Goal: Find specific fact: Find specific fact

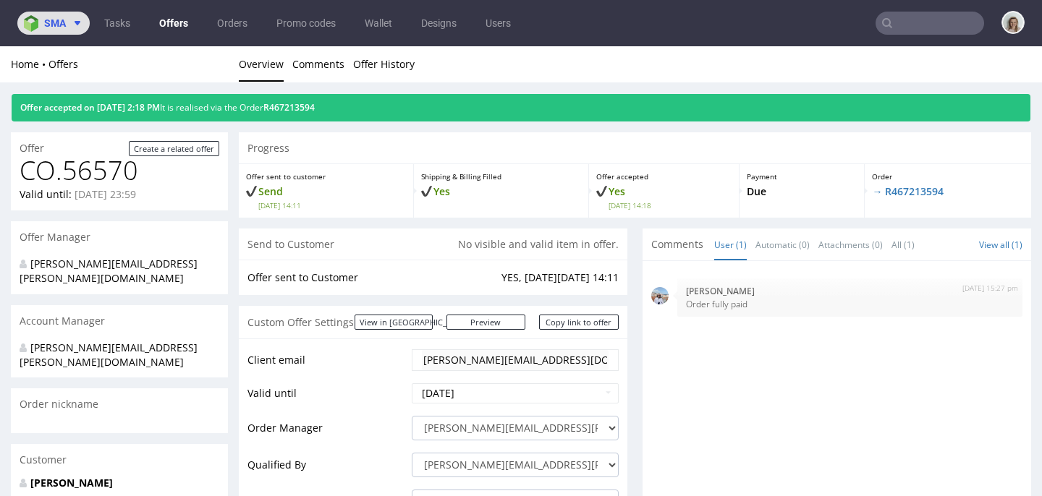
click at [78, 29] on button "sma" at bounding box center [53, 23] width 72 height 23
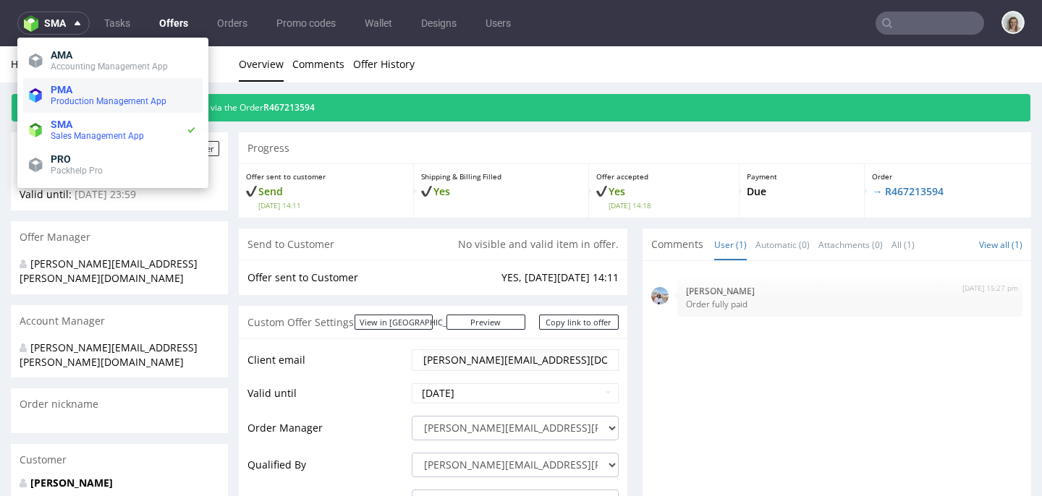
click at [142, 96] on span "Production Management App" at bounding box center [124, 102] width 146 height 12
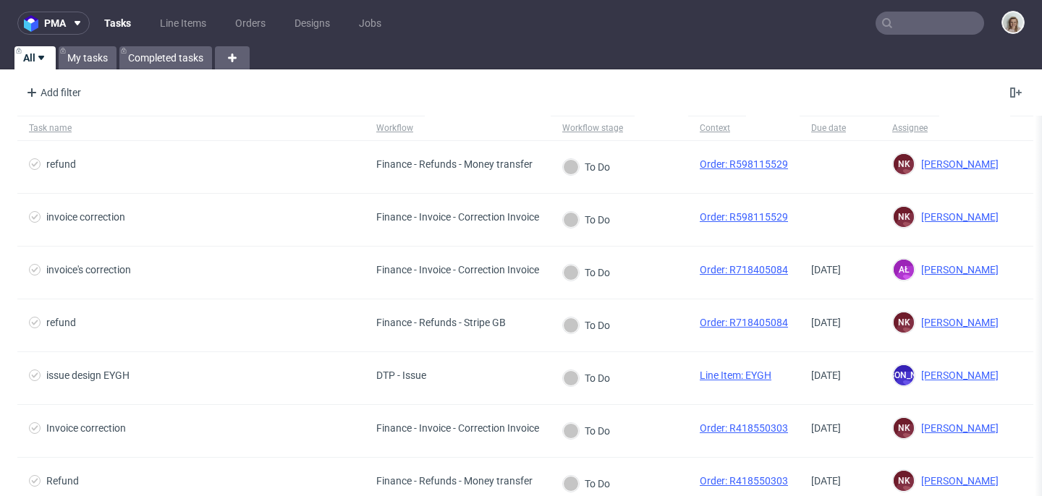
click at [934, 14] on input "text" at bounding box center [930, 23] width 109 height 23
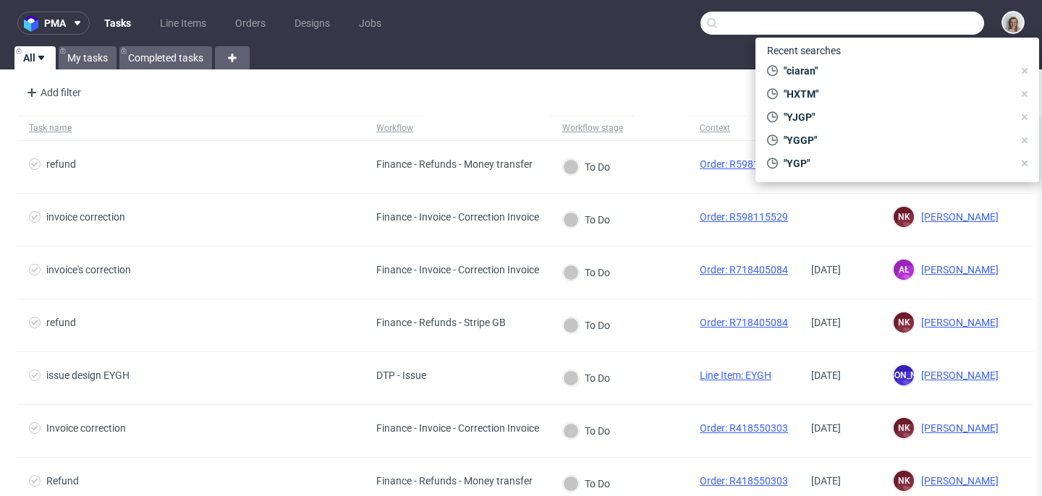
paste input "- może byś sprobowała do nich zadzwonić? Bo jutro mija im ten termin który poda…"
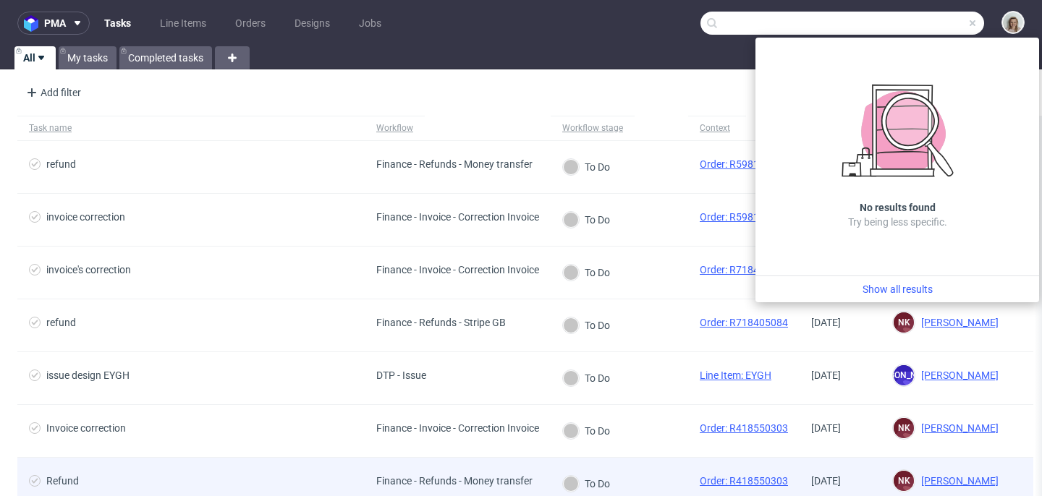
type input "- może byś sprobowała do nich zadzwonić? Bo jutro mija im ten termin który poda…"
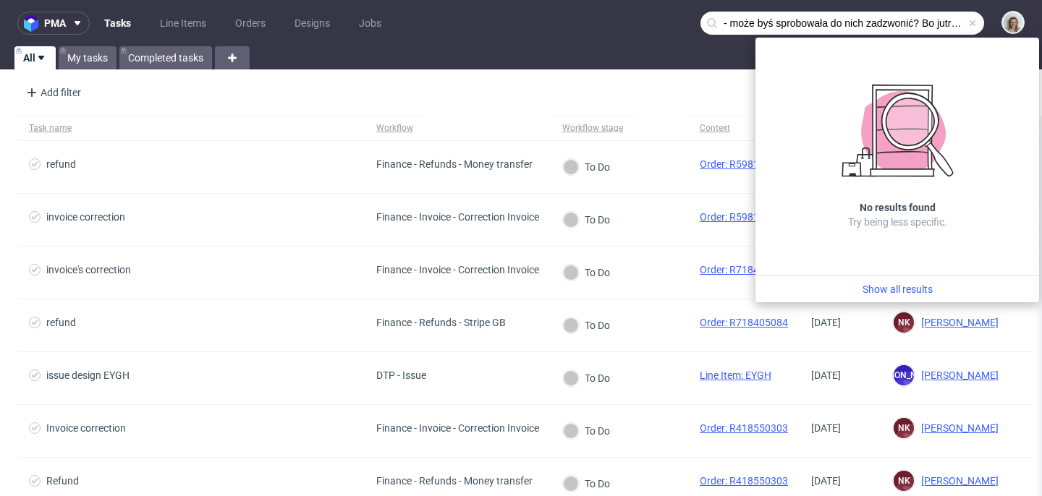
click at [967, 22] on span at bounding box center [973, 23] width 12 height 12
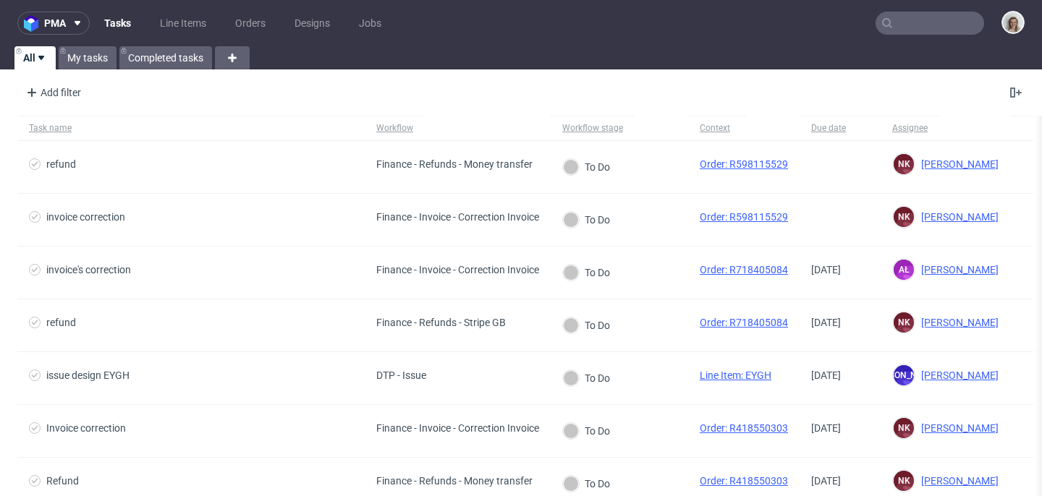
click at [915, 22] on input "text" at bounding box center [930, 23] width 109 height 23
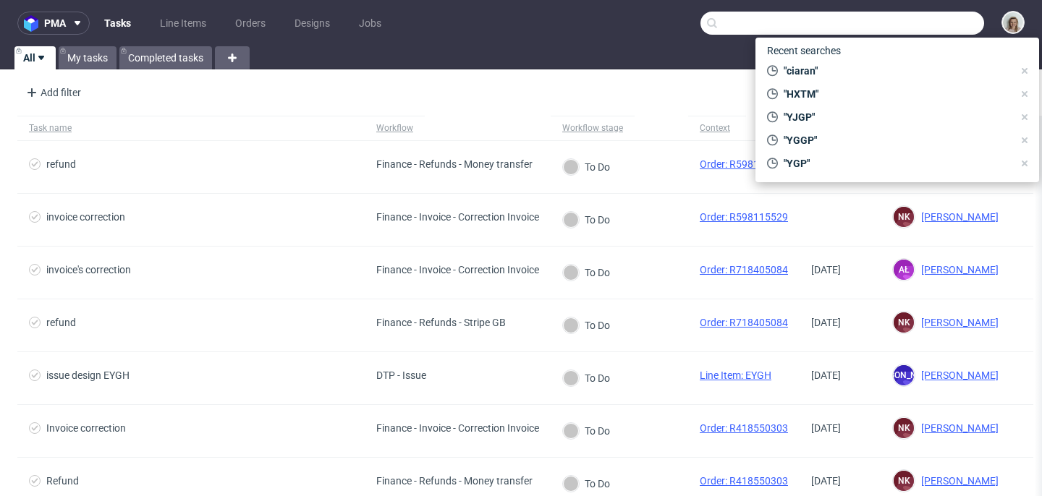
paste input "R707336450"
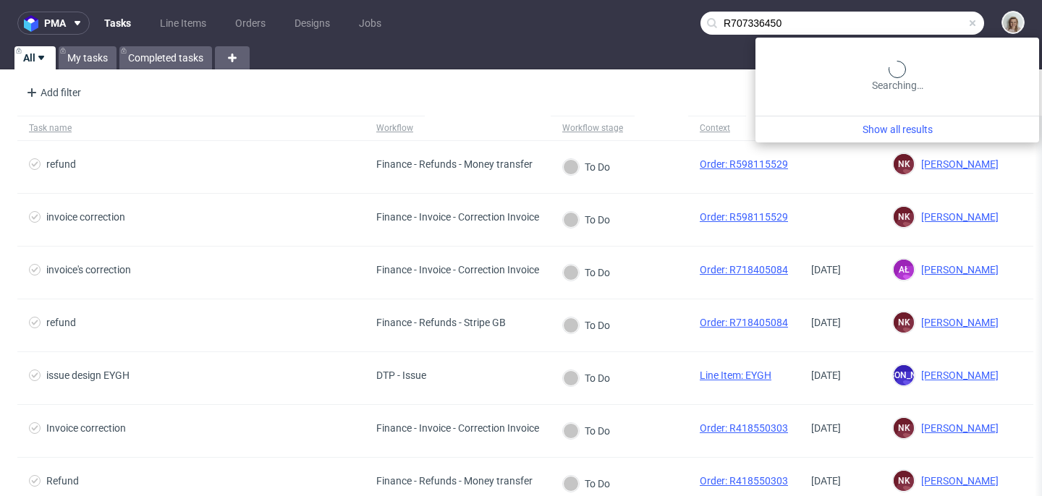
type input "R707336450"
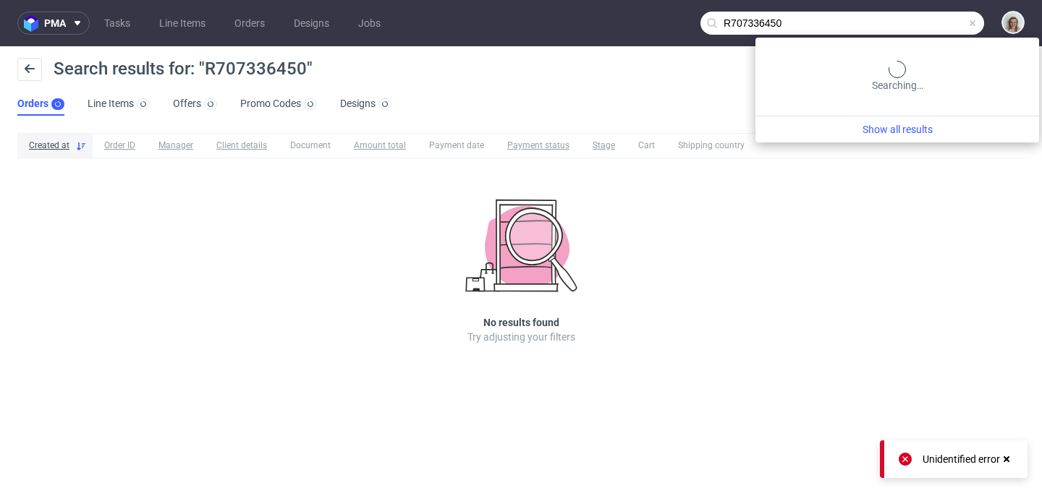
click at [919, 24] on input "R707336450" at bounding box center [842, 23] width 284 height 23
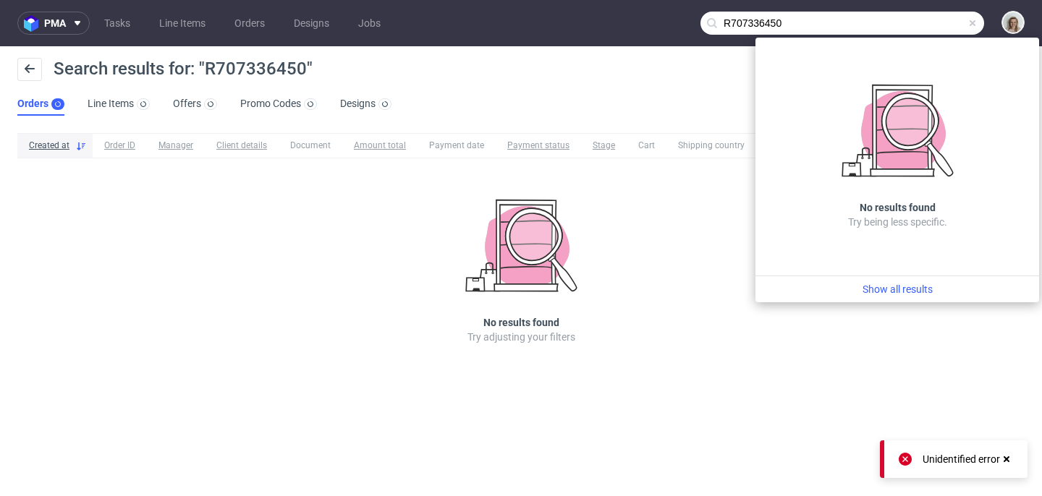
click at [935, 22] on input "R707336450" at bounding box center [842, 23] width 284 height 23
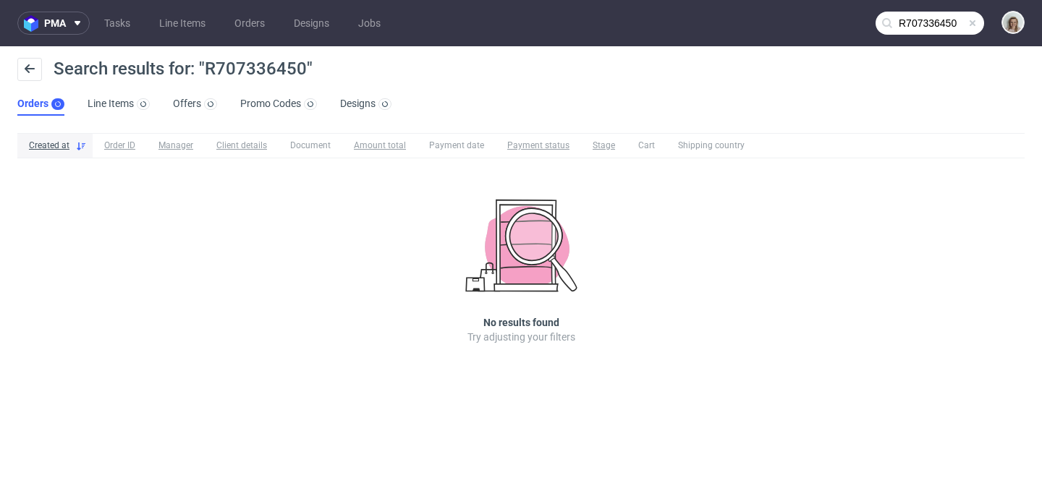
click at [972, 20] on span at bounding box center [973, 23] width 12 height 12
click at [953, 20] on input "text" at bounding box center [930, 23] width 109 height 23
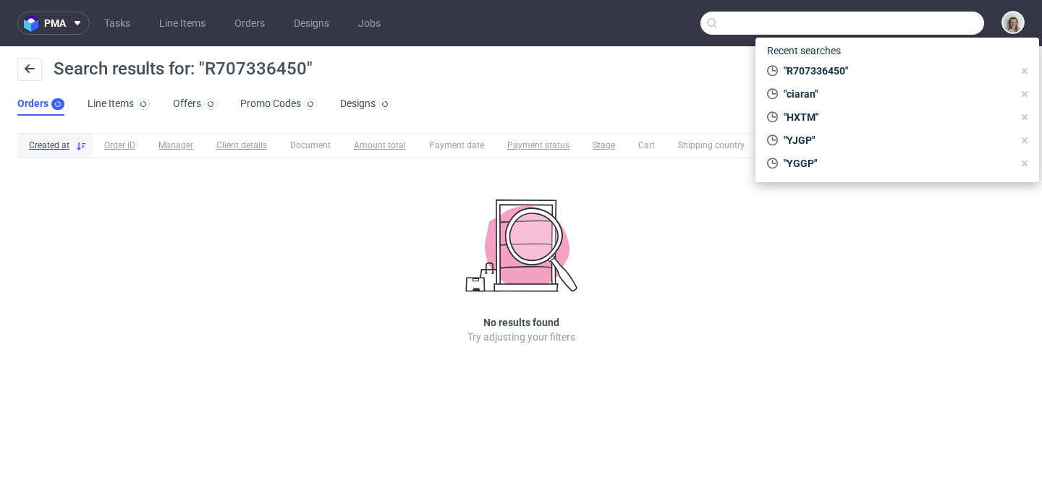
paste input "R707336450"
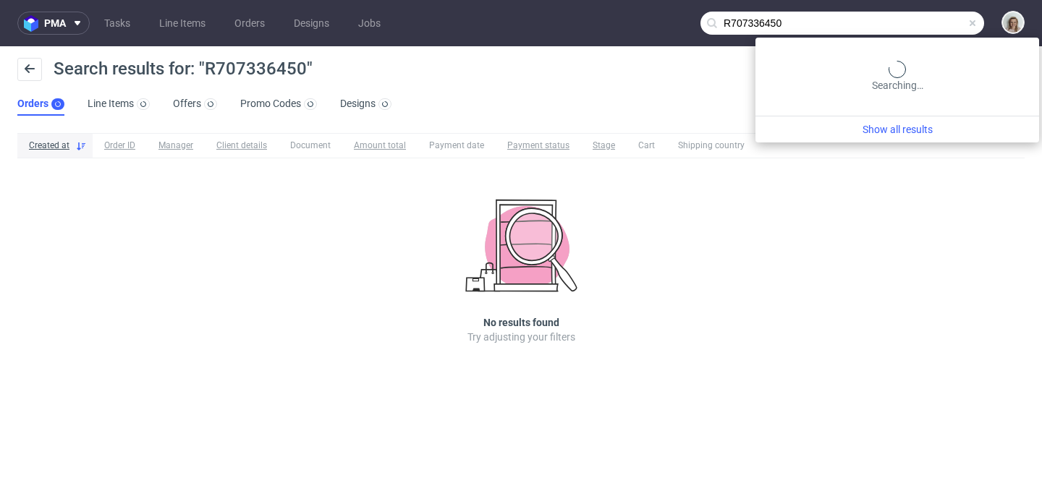
type input "R707336450"
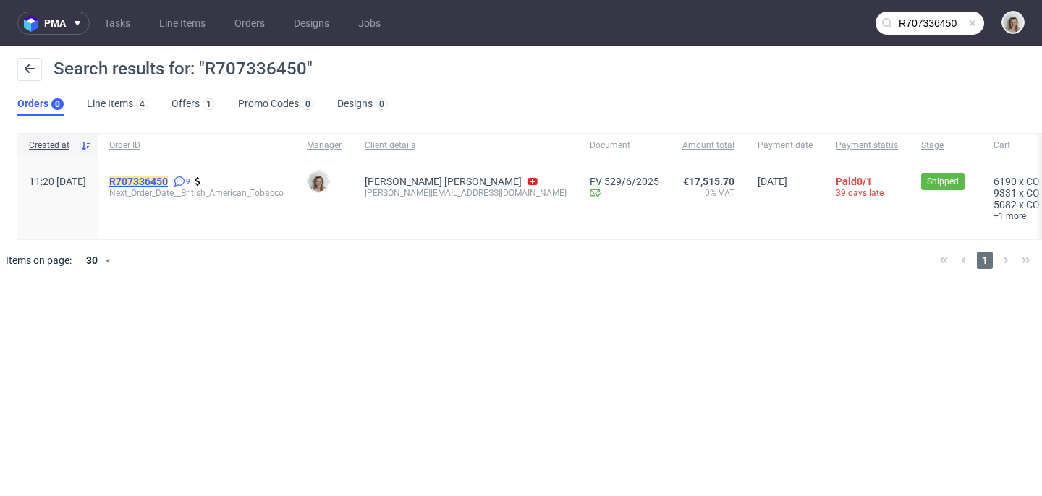
click at [168, 179] on mark "R707336450" at bounding box center [138, 182] width 59 height 12
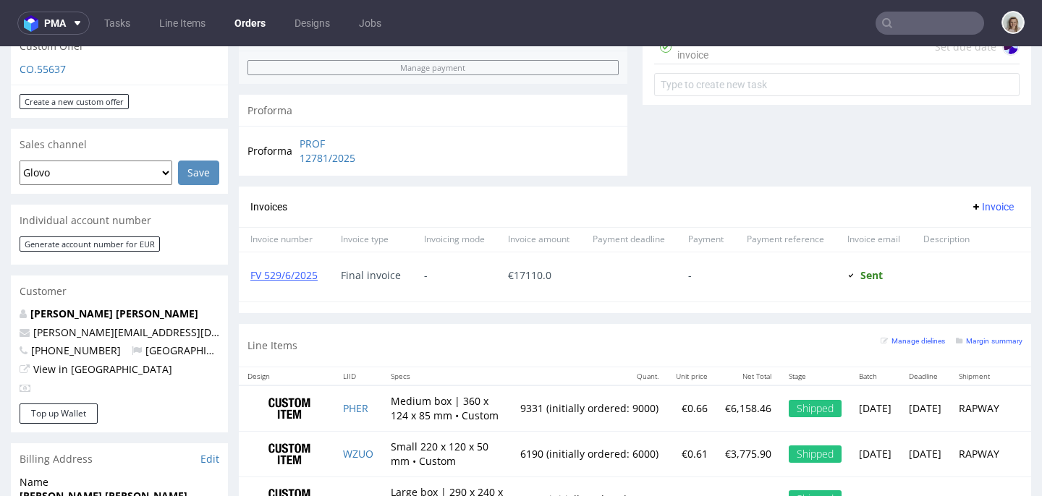
scroll to position [570, 0]
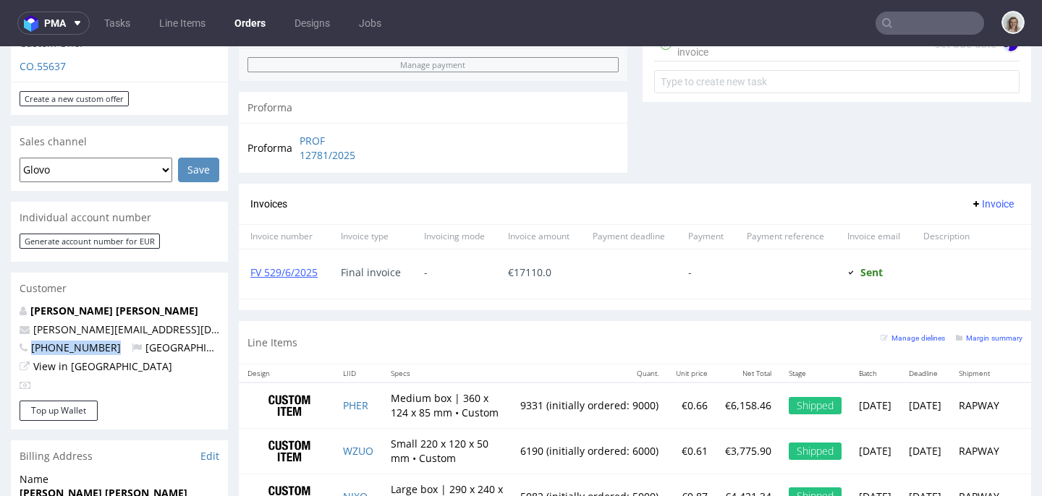
drag, startPoint x: 102, startPoint y: 317, endPoint x: 29, endPoint y: 314, distance: 73.1
click at [29, 341] on p "[PHONE_NUMBER] [GEOGRAPHIC_DATA]" at bounding box center [120, 348] width 200 height 14
copy span "[PHONE_NUMBER]"
click at [102, 341] on p "[PHONE_NUMBER] [GEOGRAPHIC_DATA]" at bounding box center [120, 348] width 200 height 14
drag, startPoint x: 102, startPoint y: 318, endPoint x: 38, endPoint y: 310, distance: 64.2
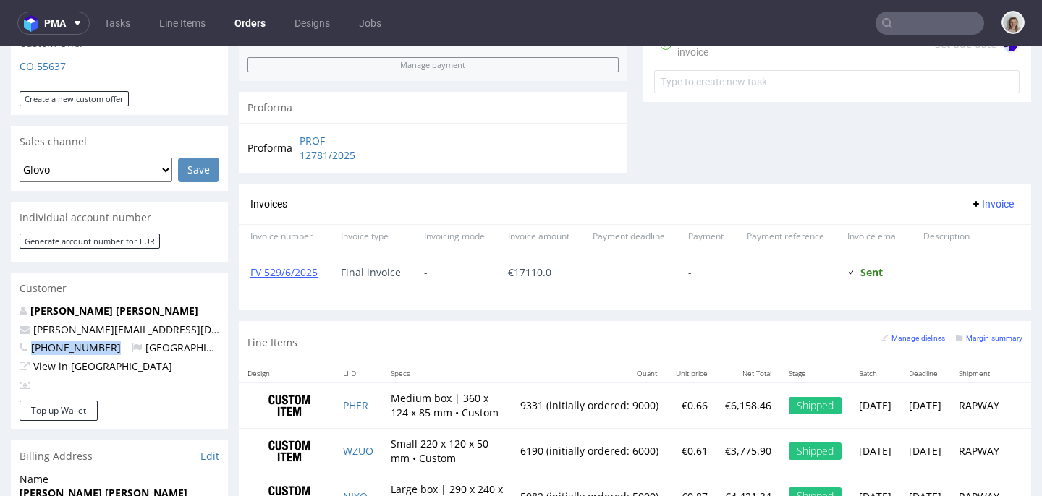
click at [38, 310] on div "[PERSON_NAME] [PERSON_NAME] [PERSON_NAME][EMAIL_ADDRESS][DOMAIN_NAME] [PHONE_NU…" at bounding box center [119, 352] width 217 height 97
click at [905, 29] on input "text" at bounding box center [930, 23] width 109 height 23
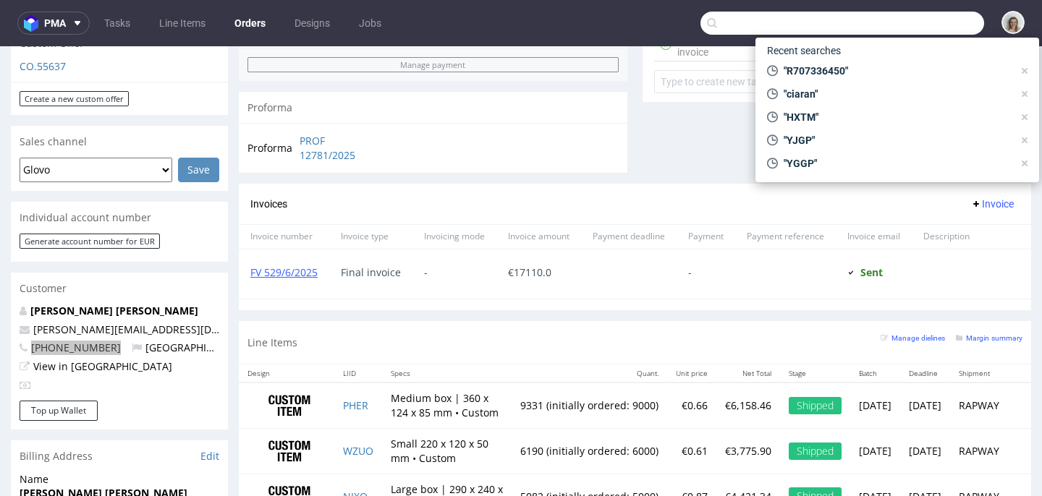
paste input "[EMAIL_ADDRESS][DOMAIN_NAME]"
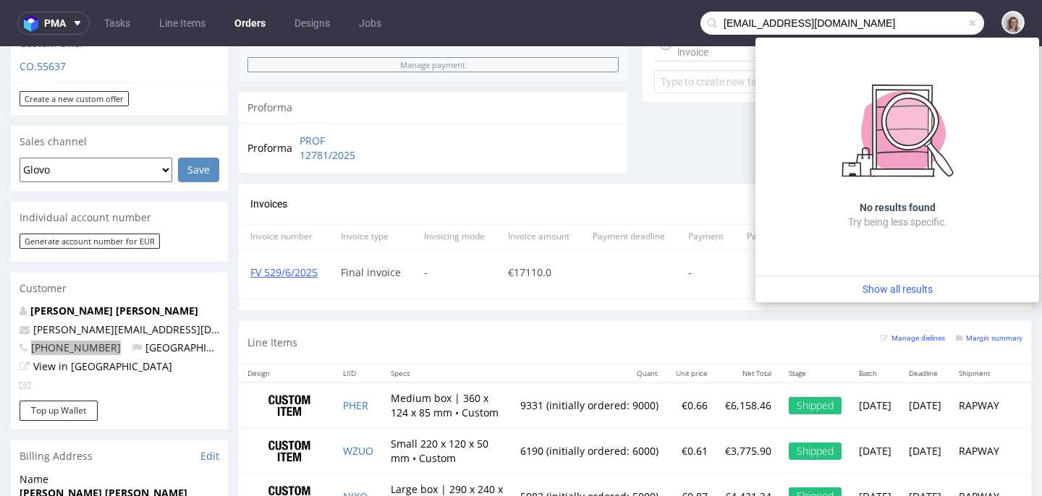
drag, startPoint x: 780, startPoint y: 21, endPoint x: 713, endPoint y: 21, distance: 67.3
click at [713, 21] on input "[EMAIL_ADDRESS][DOMAIN_NAME]" at bounding box center [842, 23] width 284 height 23
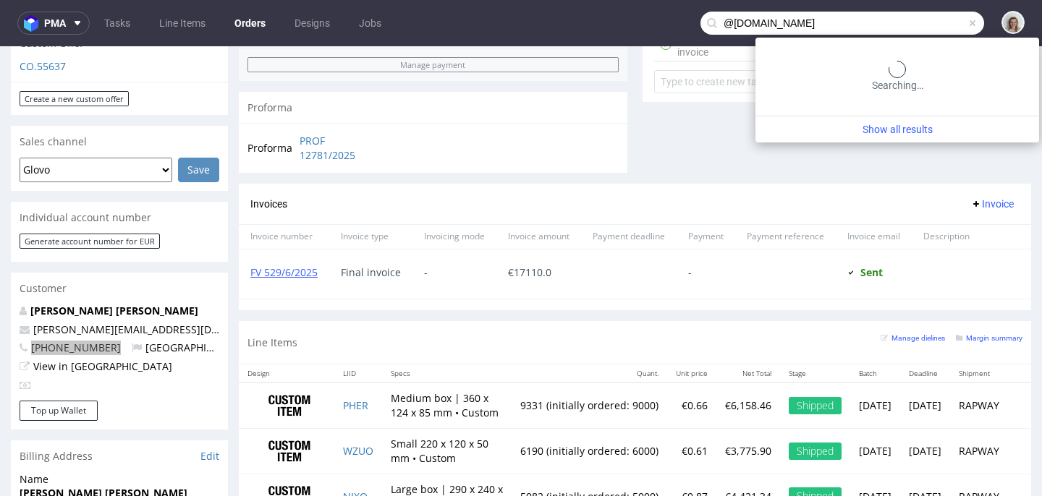
type input "@[DOMAIN_NAME]"
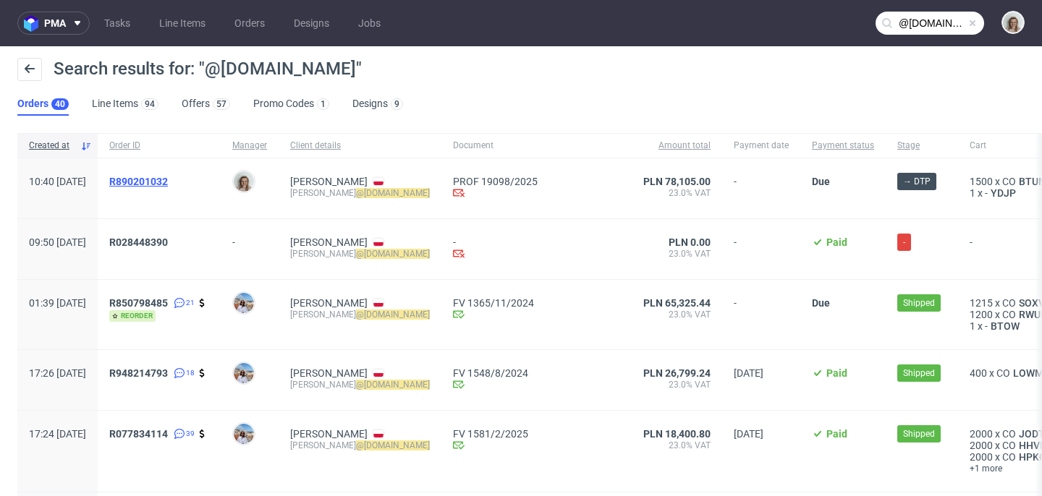
click at [168, 182] on span "R890201032" at bounding box center [138, 182] width 59 height 12
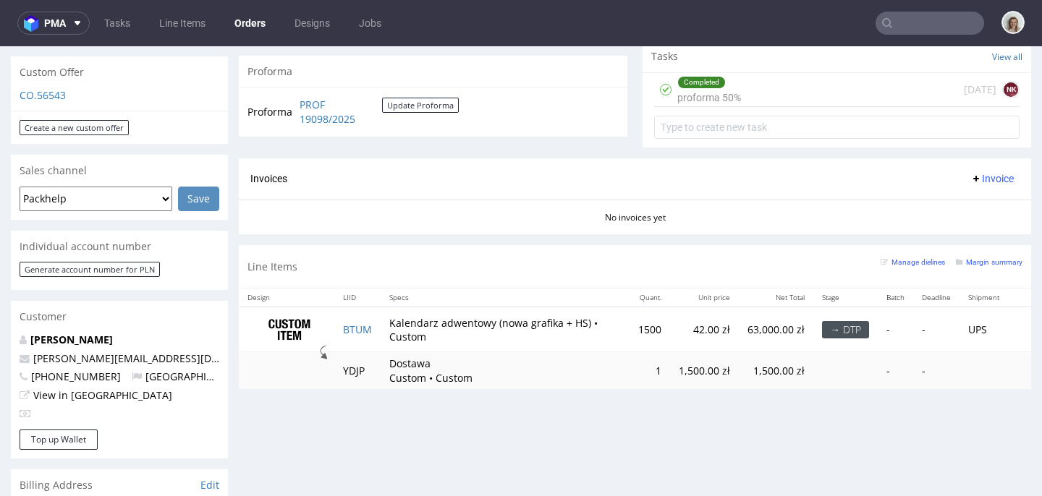
scroll to position [509, 0]
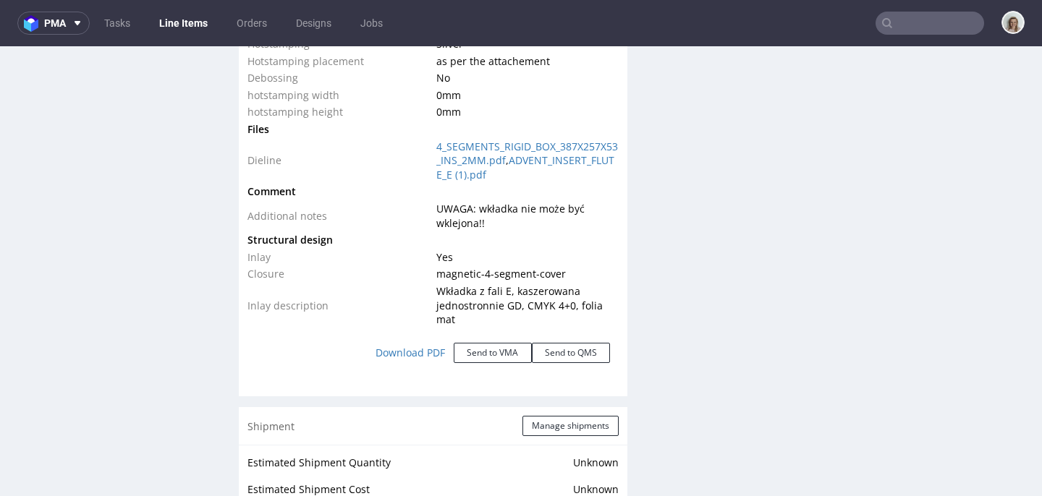
scroll to position [1913, 0]
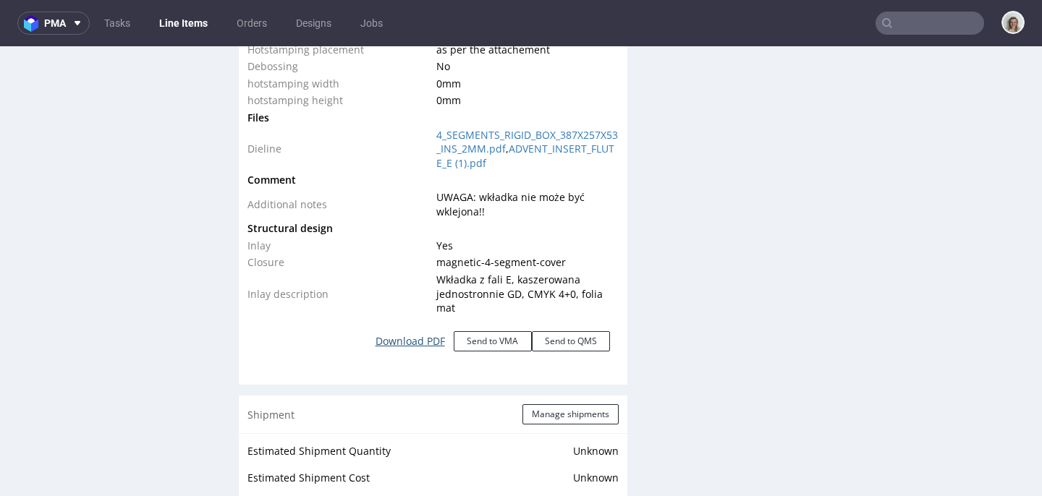
click at [410, 336] on link "Download PDF" at bounding box center [410, 342] width 87 height 32
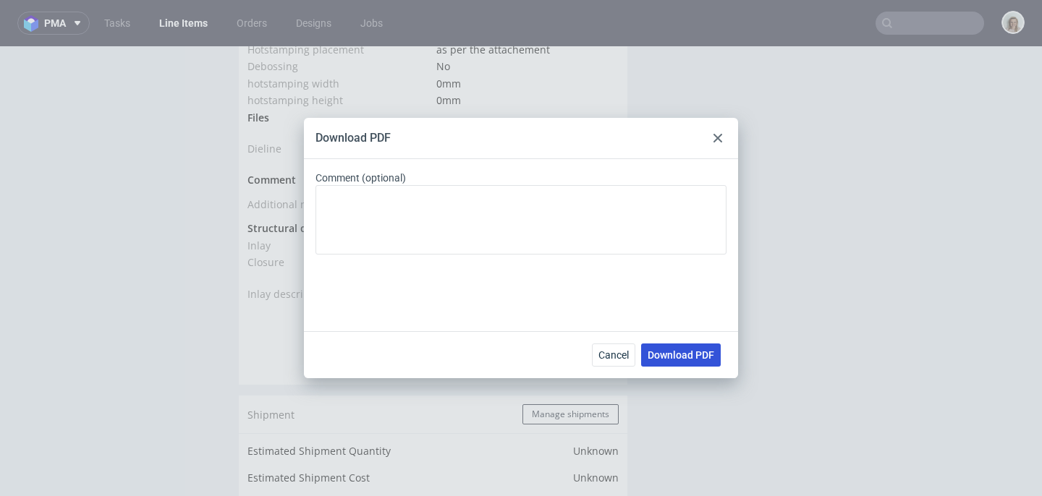
click at [682, 355] on span "Download PDF" at bounding box center [681, 355] width 67 height 10
click at [717, 139] on use at bounding box center [718, 138] width 9 height 9
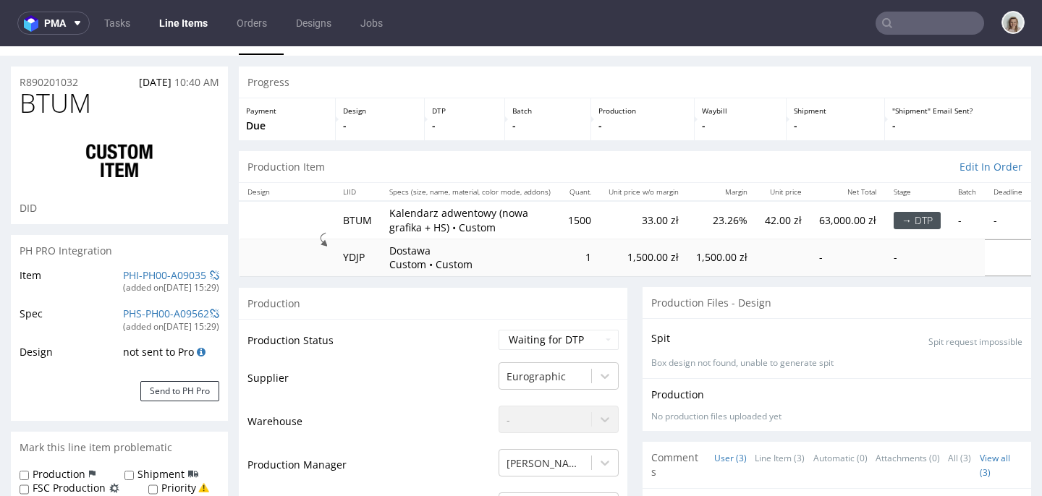
scroll to position [0, 0]
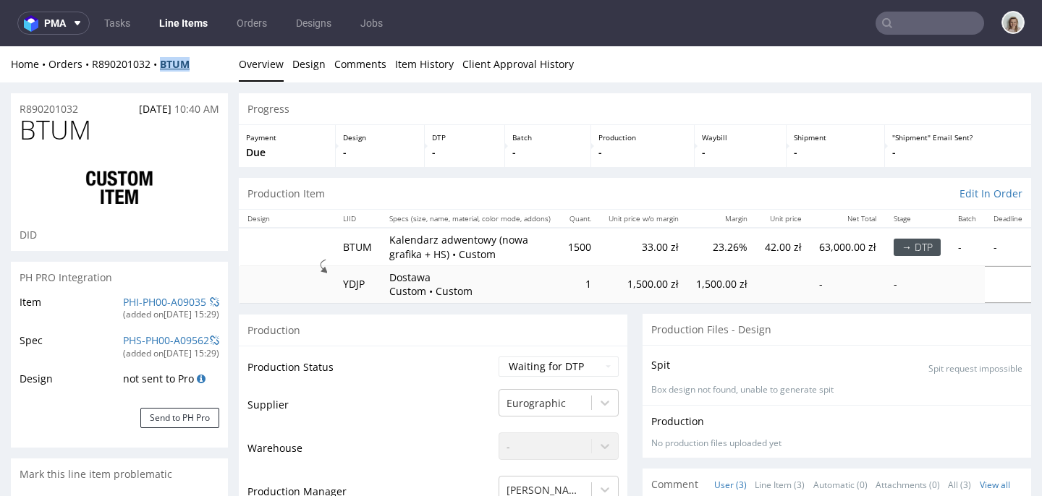
drag, startPoint x: 205, startPoint y: 64, endPoint x: 166, endPoint y: 60, distance: 39.3
click at [166, 60] on div "Home Orders R890201032 BTUM" at bounding box center [119, 64] width 217 height 14
copy strong "BTUM"
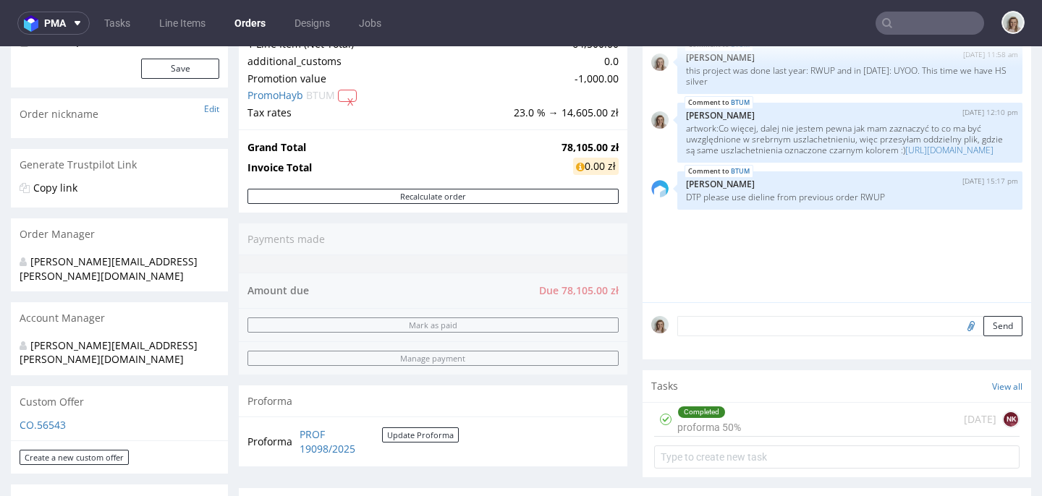
scroll to position [200, 0]
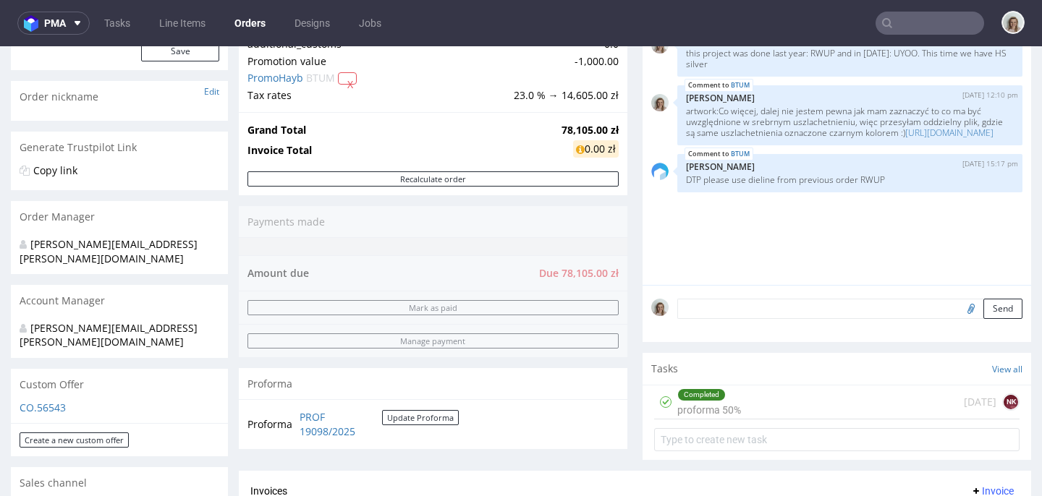
click at [758, 315] on textarea at bounding box center [849, 309] width 345 height 20
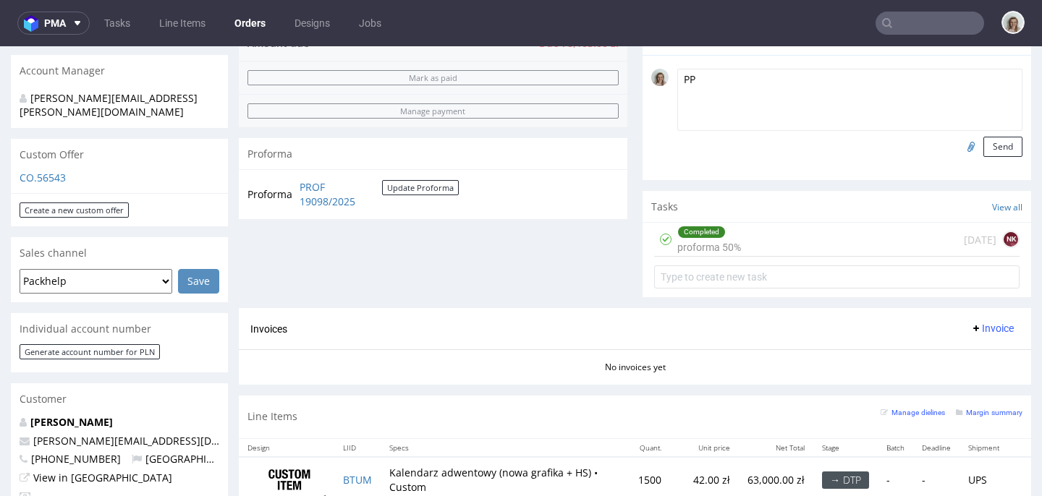
scroll to position [390, 0]
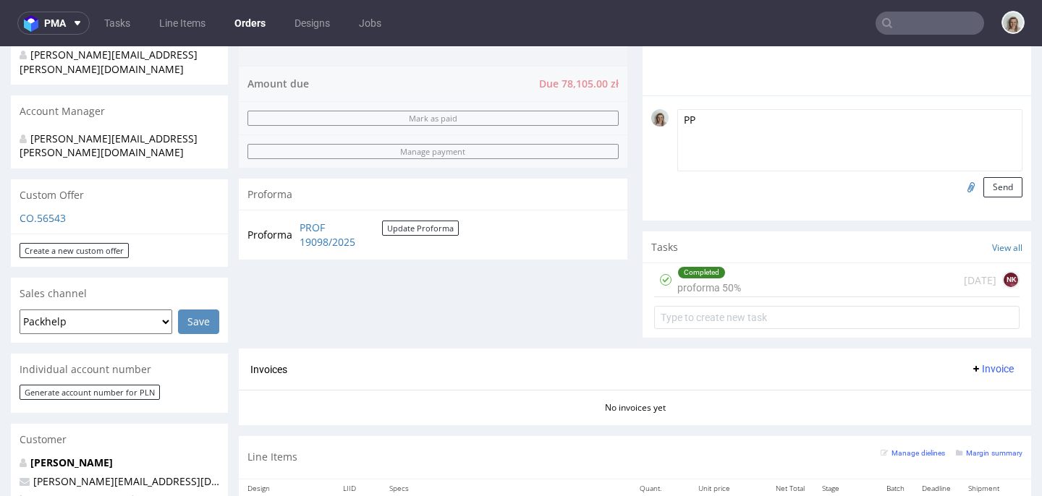
type textarea "PP"
click at [959, 196] on input "file" at bounding box center [969, 186] width 20 height 19
type input "C:\fakepath\placed_order_330020_20250909.pdf"
click at [983, 198] on button "Send" at bounding box center [1002, 187] width 39 height 20
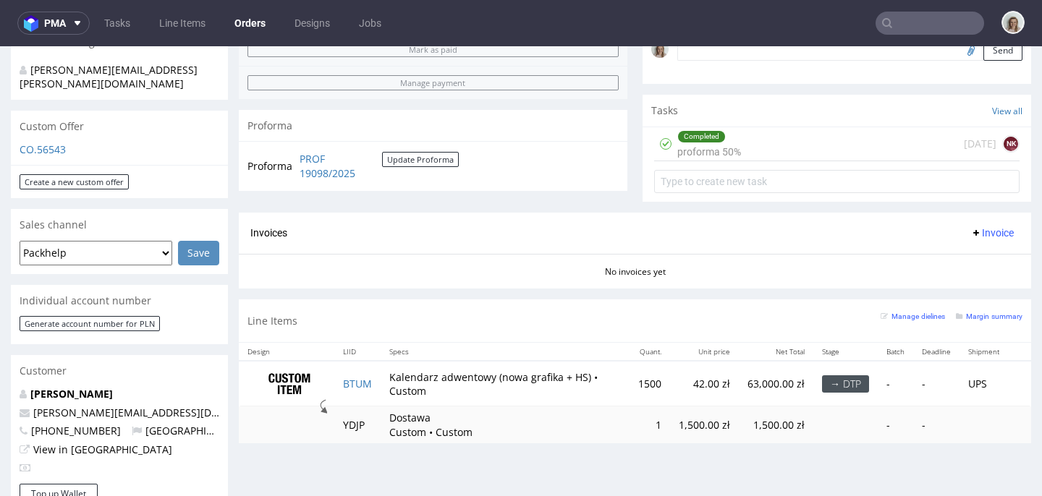
scroll to position [462, 0]
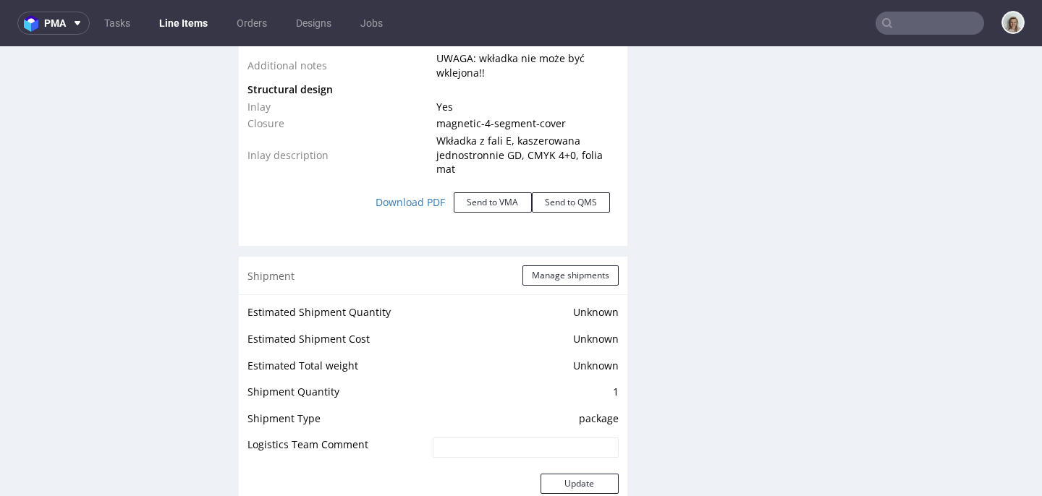
scroll to position [2039, 0]
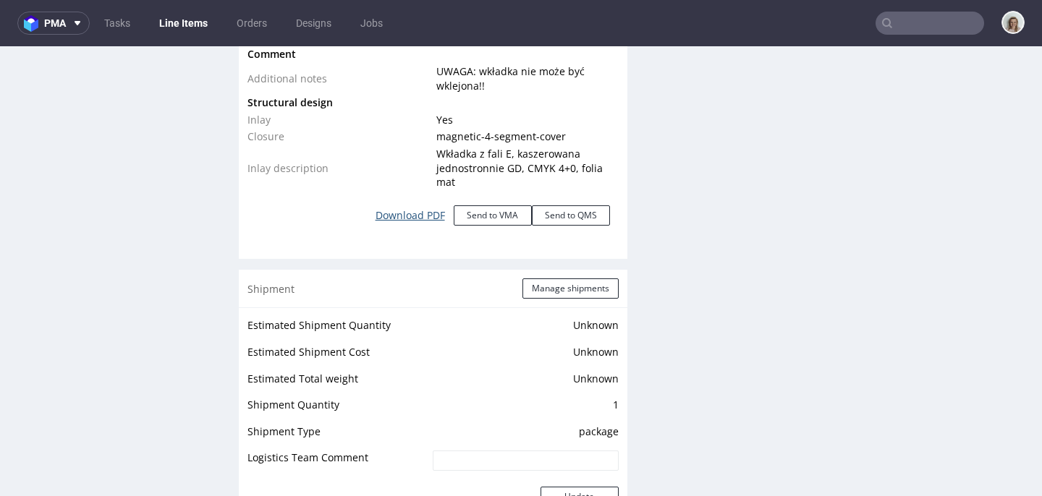
click at [434, 211] on link "Download PDF" at bounding box center [410, 216] width 87 height 32
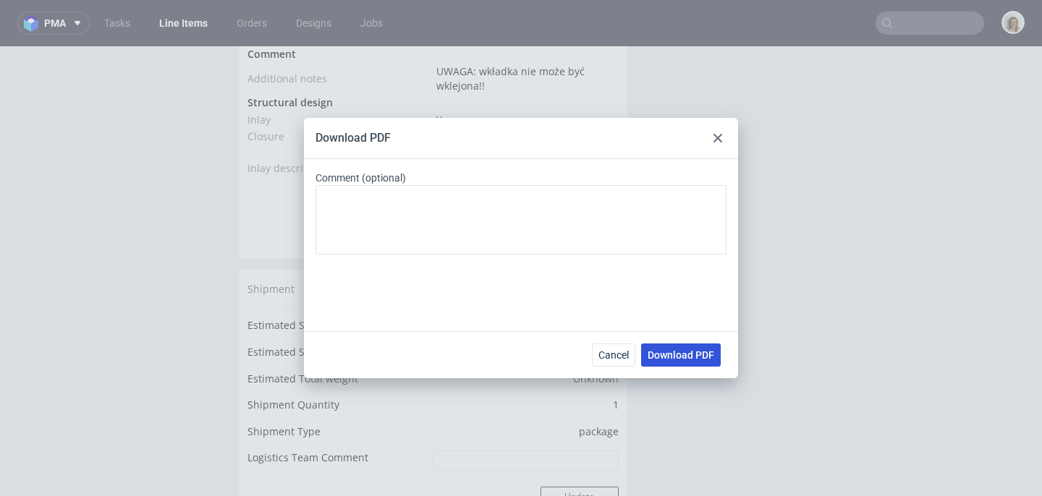
click at [667, 351] on span "Download PDF" at bounding box center [681, 355] width 67 height 10
